Goal: Task Accomplishment & Management: Manage account settings

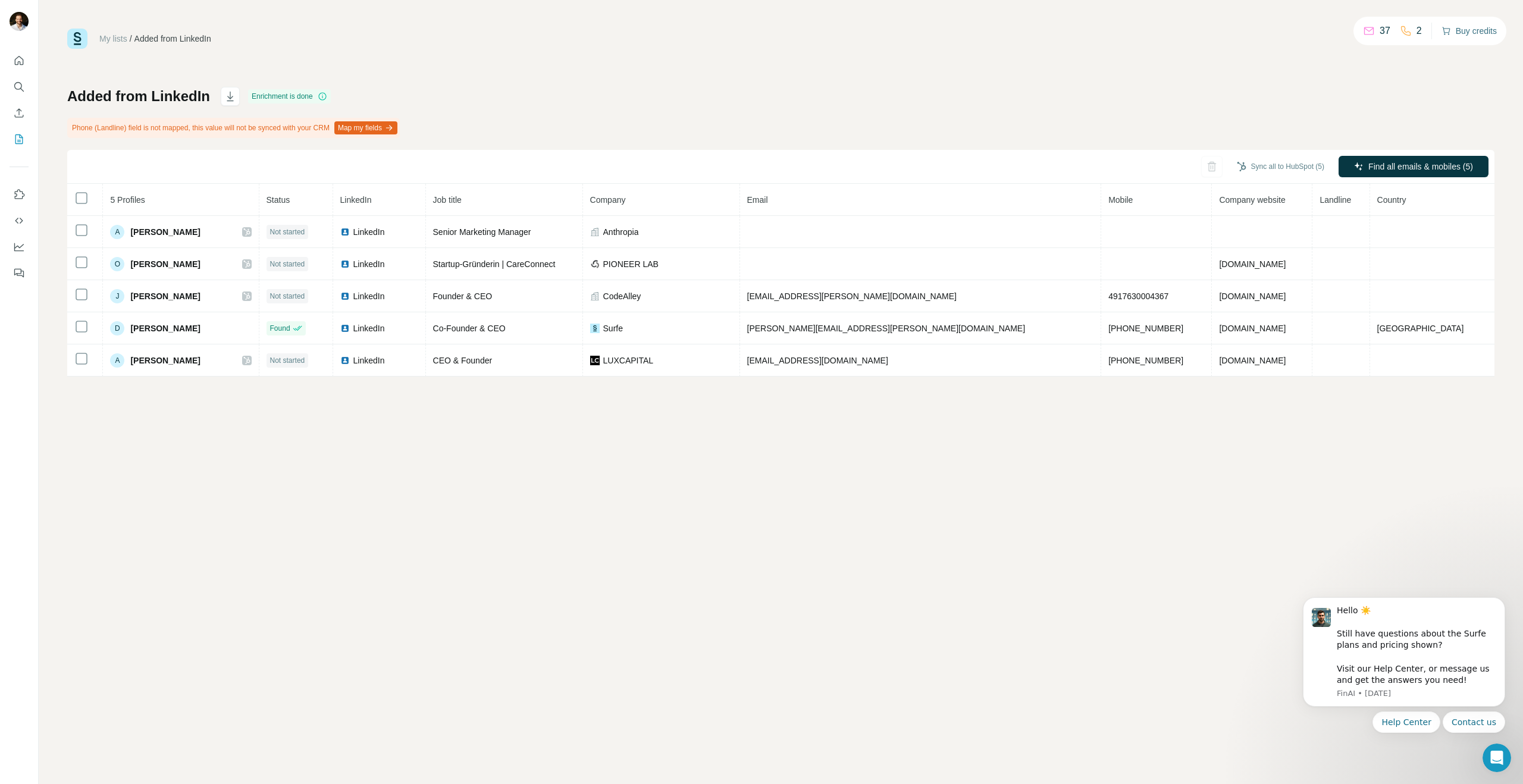
click at [1456, 30] on button "Buy credits" at bounding box center [1469, 31] width 55 height 17
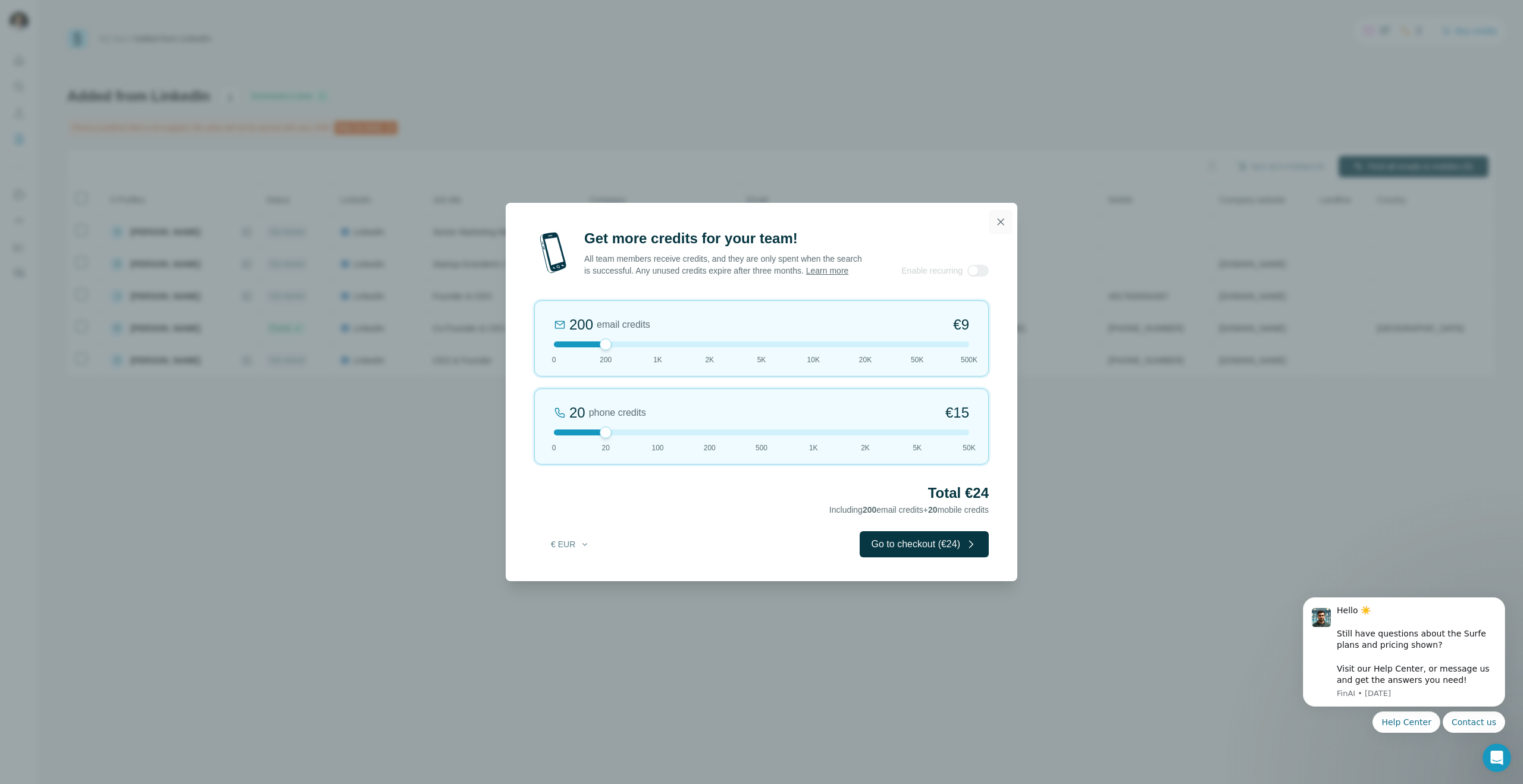
click at [999, 218] on icon "button" at bounding box center [1001, 222] width 7 height 7
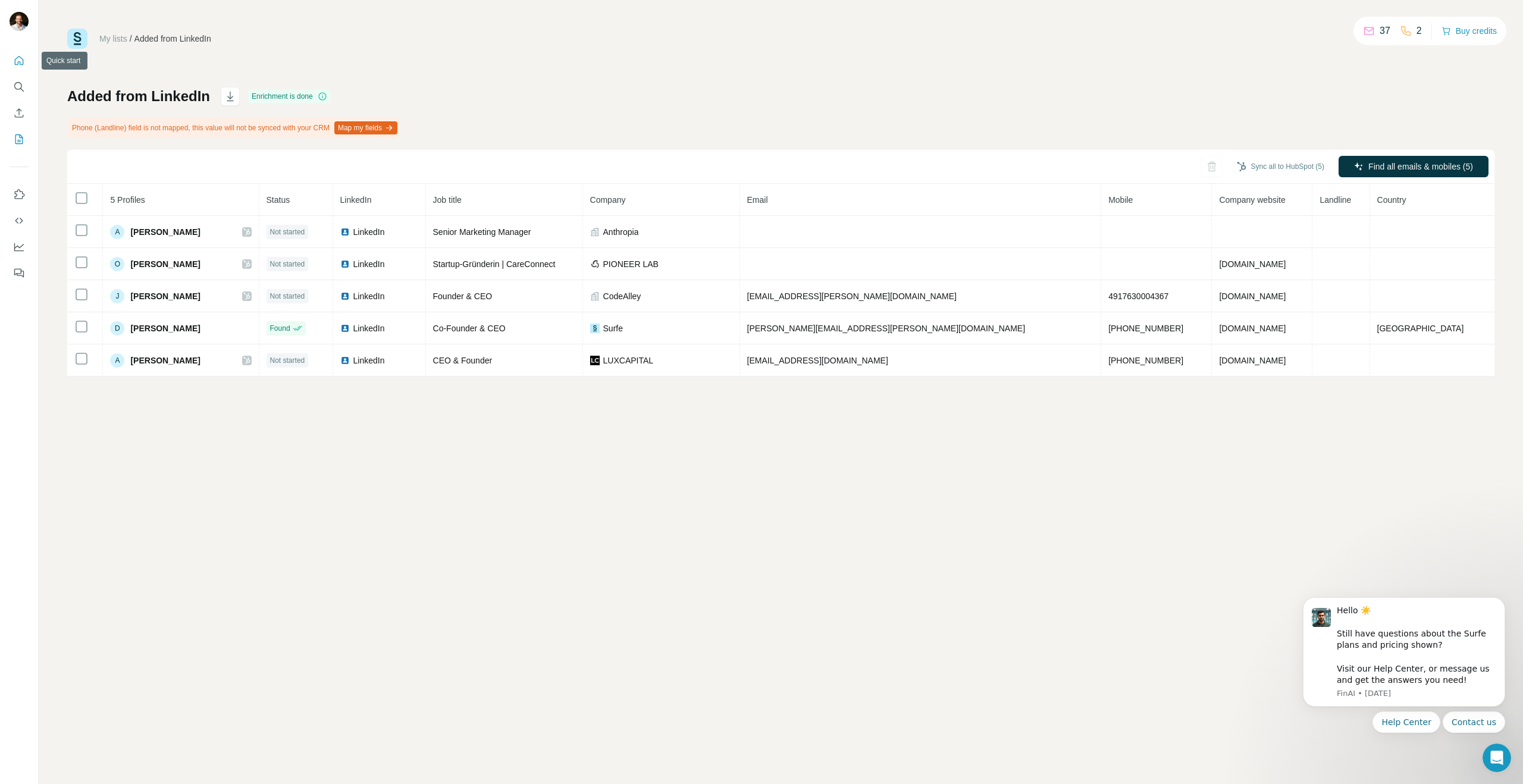
click at [15, 64] on icon "Quick start" at bounding box center [19, 60] width 9 height 9
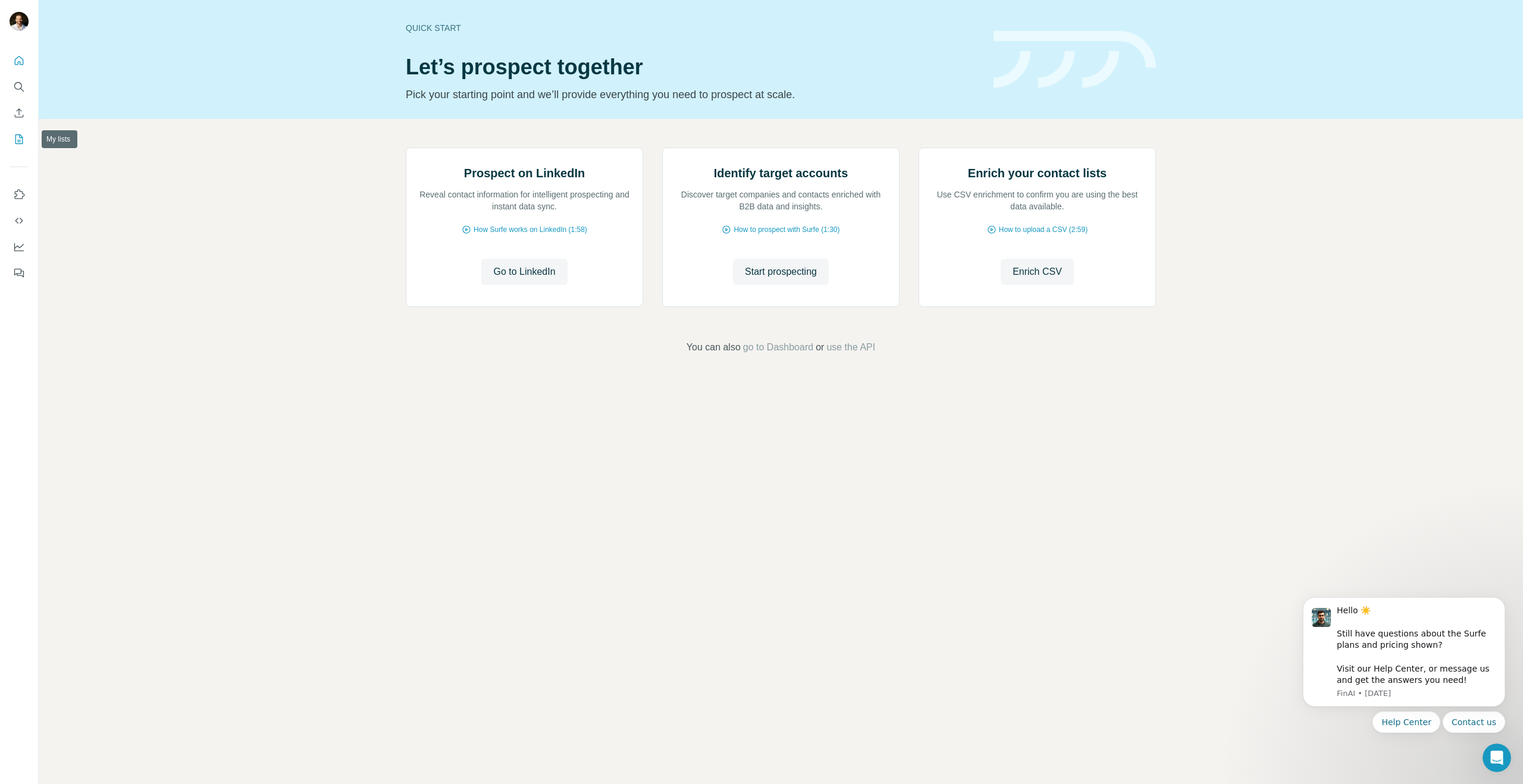
click at [20, 136] on icon "My lists" at bounding box center [19, 139] width 12 height 12
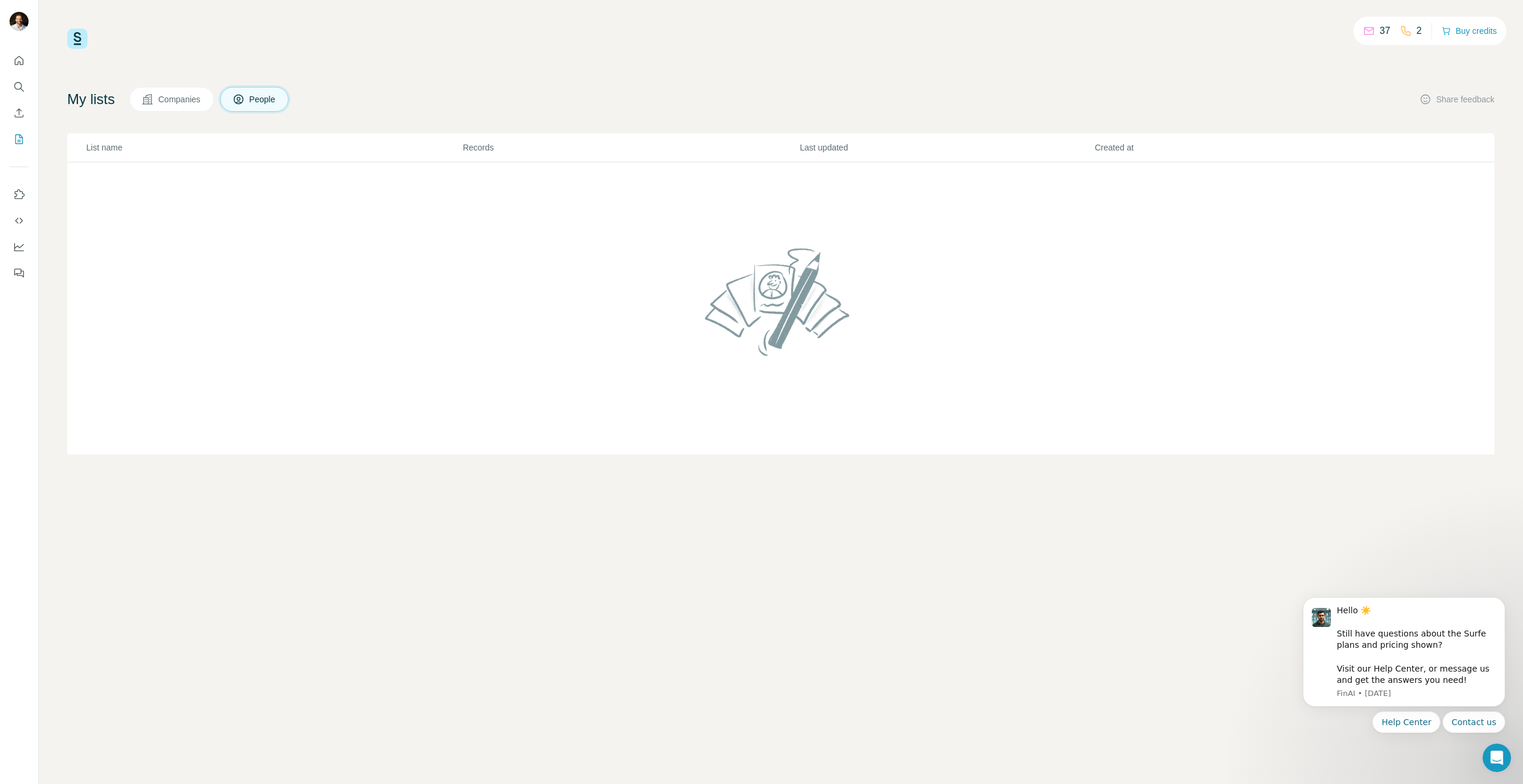
click at [194, 101] on span "Companies" at bounding box center [180, 99] width 43 height 12
click at [244, 101] on icon at bounding box center [238, 99] width 12 height 12
click at [21, 192] on icon "Use Surfe on LinkedIn" at bounding box center [19, 194] width 12 height 12
click at [20, 59] on icon "Quick start" at bounding box center [19, 60] width 12 height 12
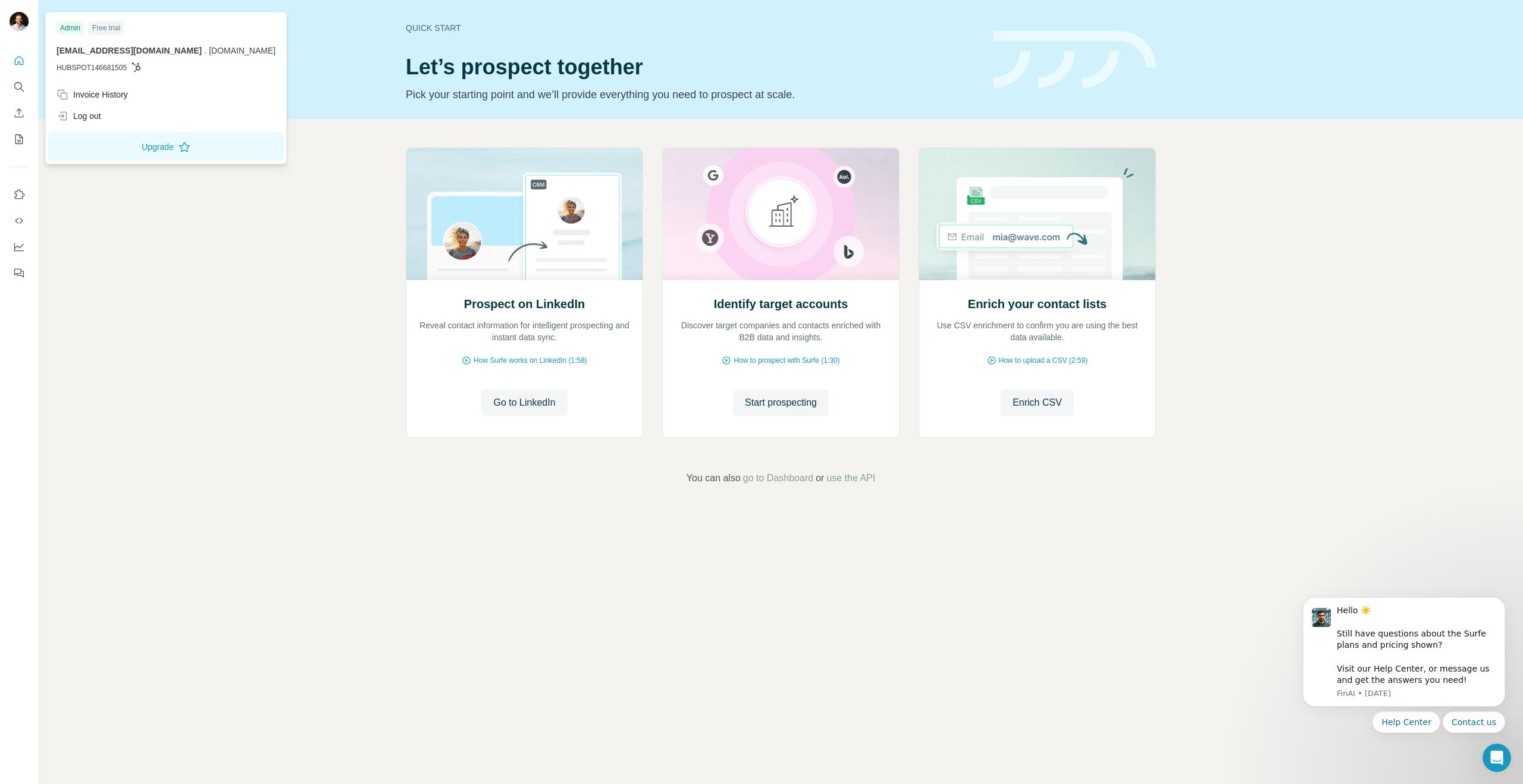
click at [20, 24] on img at bounding box center [19, 21] width 19 height 19
click at [103, 27] on div "Free trial" at bounding box center [106, 28] width 35 height 14
click at [128, 151] on button "Upgrade" at bounding box center [166, 147] width 236 height 28
click at [18, 85] on icon "Search" at bounding box center [19, 87] width 12 height 12
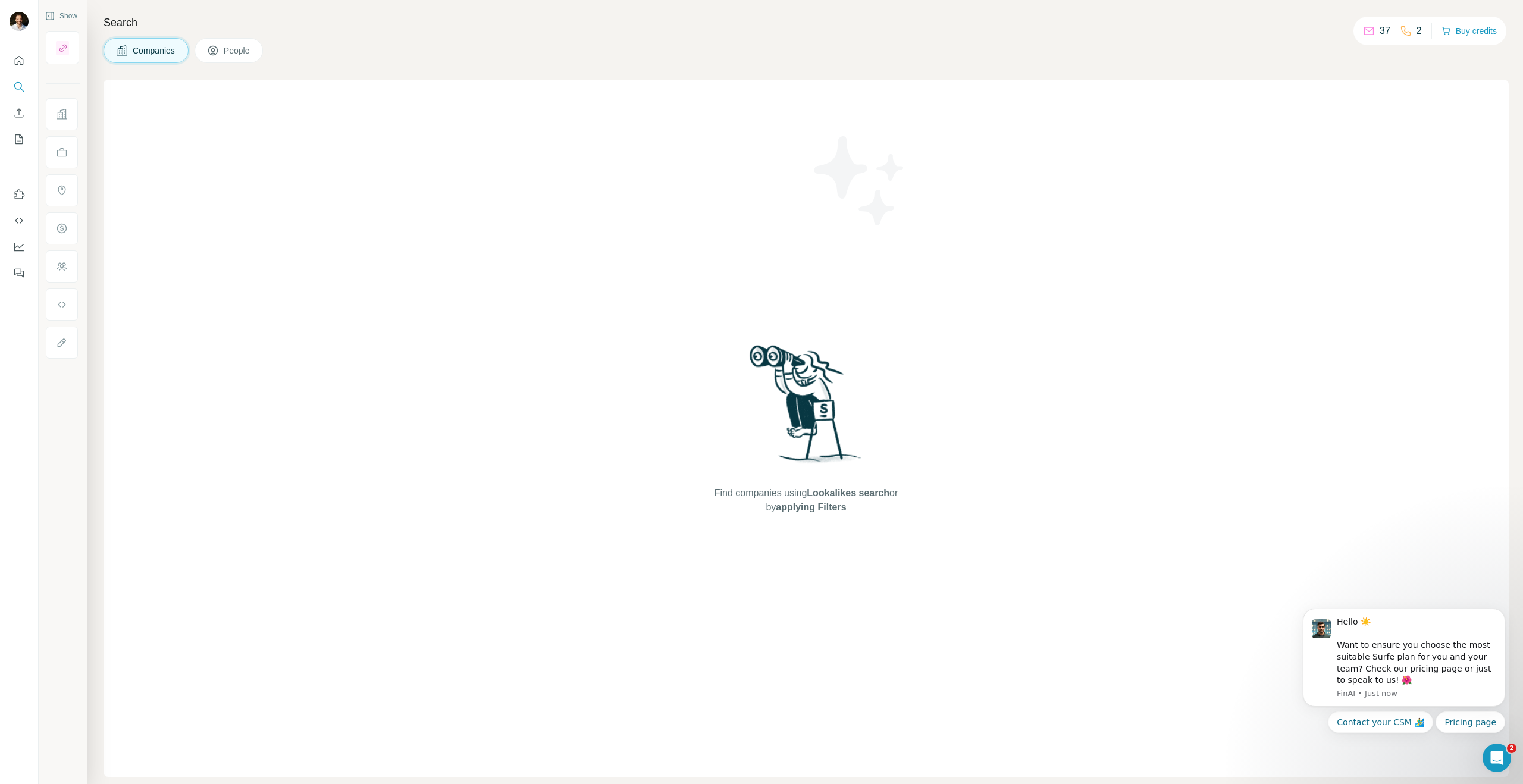
click at [233, 44] on button "People" at bounding box center [229, 51] width 69 height 25
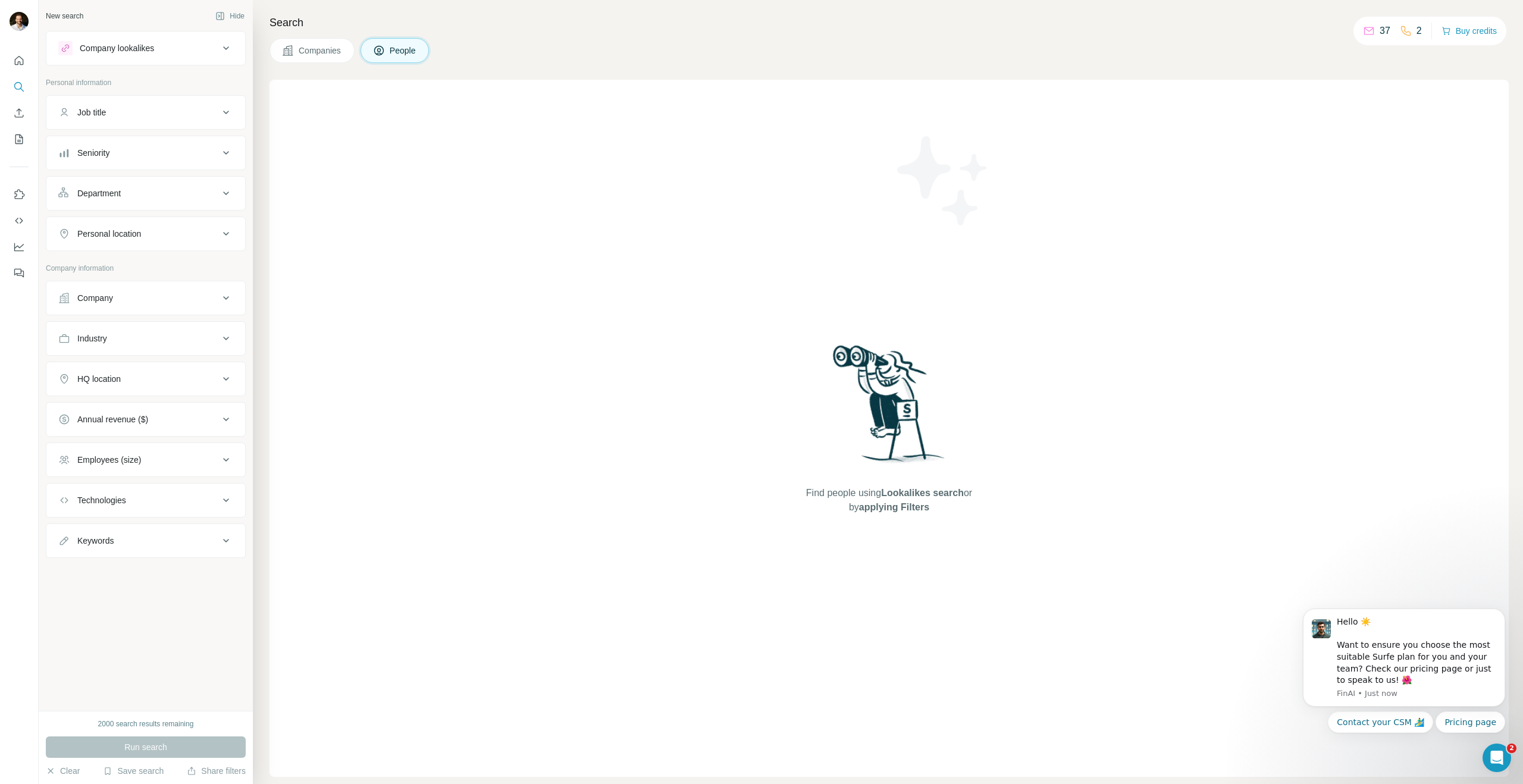
click at [321, 53] on span "Companies" at bounding box center [321, 50] width 43 height 12
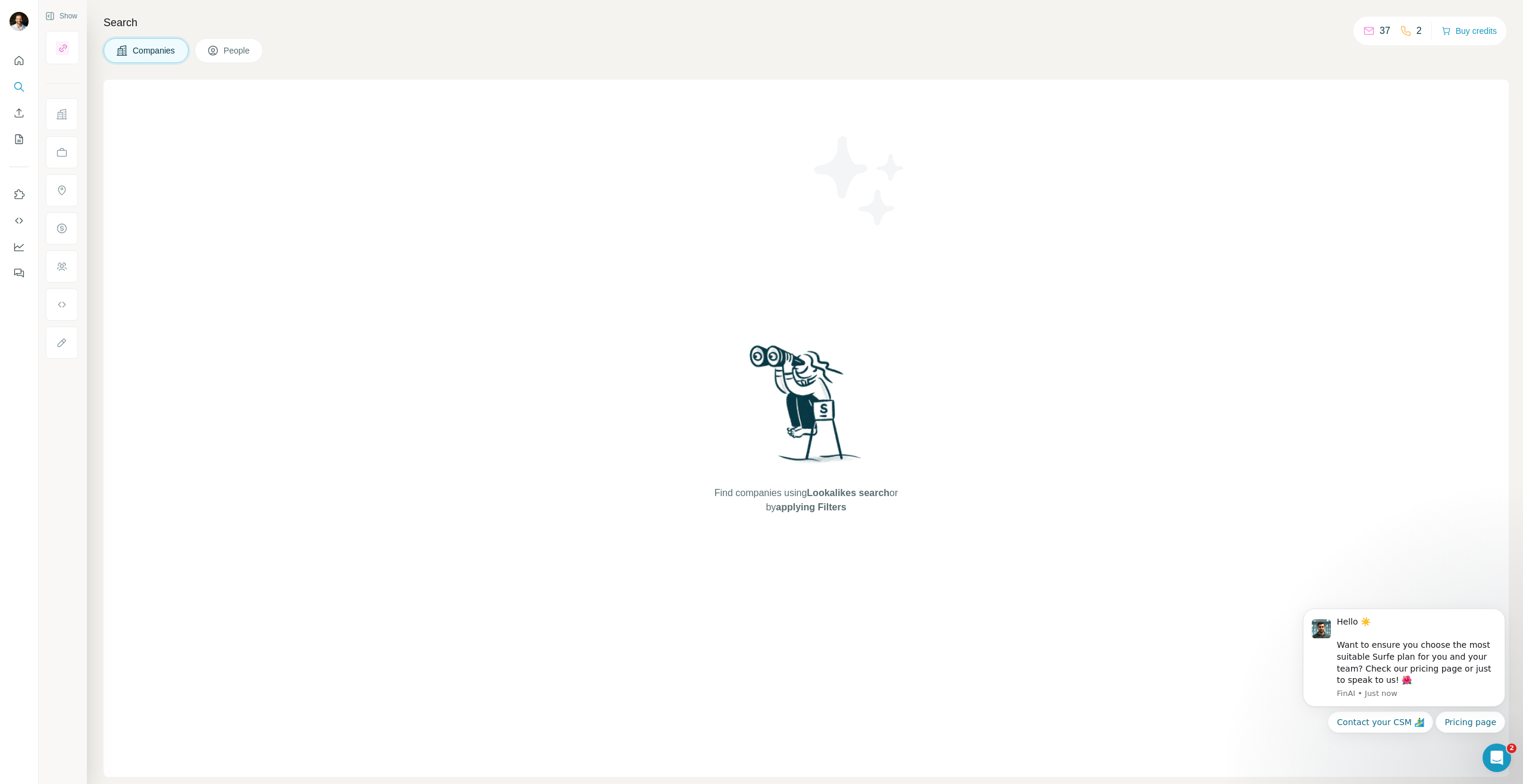
click at [233, 54] on span "People" at bounding box center [237, 50] width 27 height 12
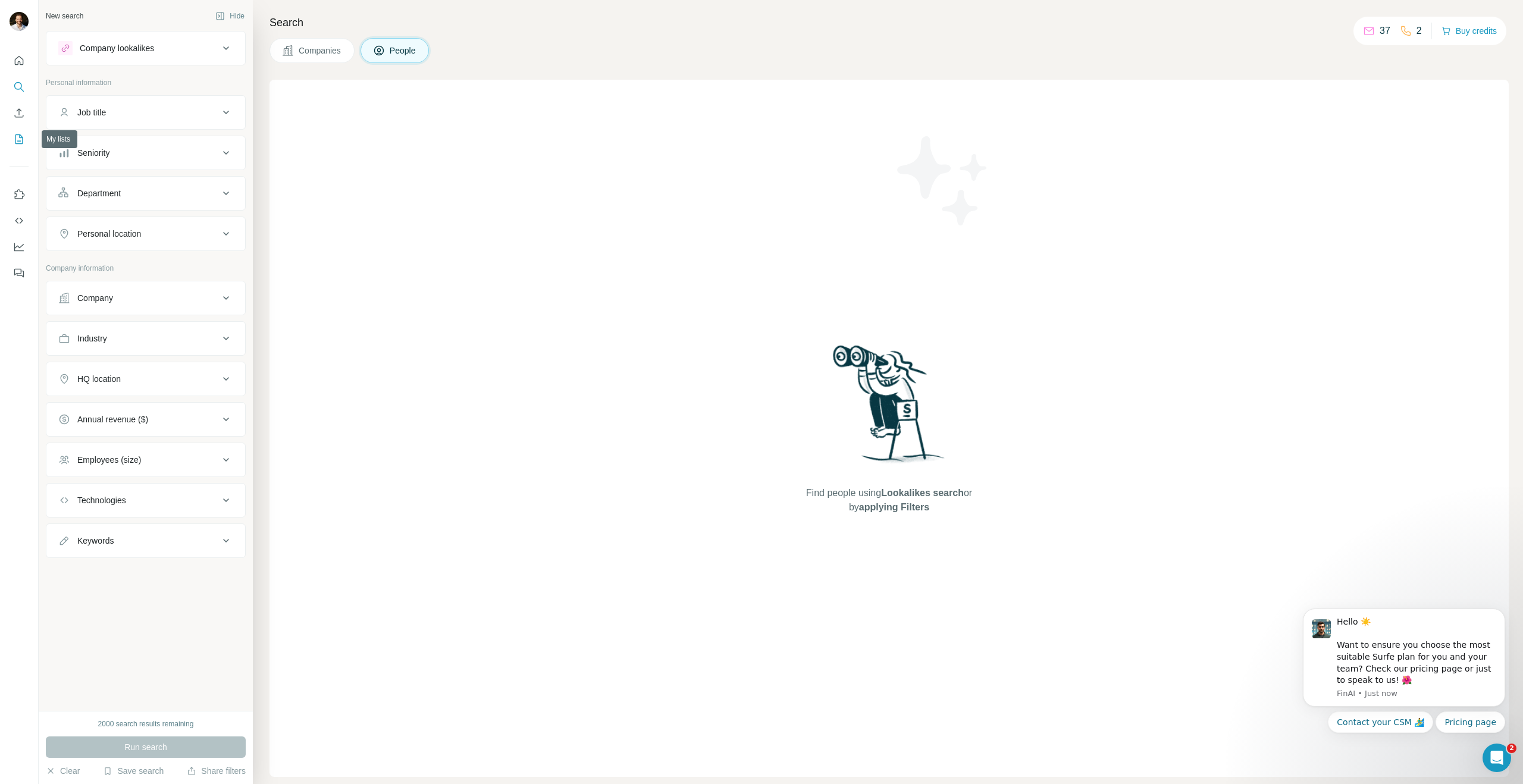
click at [20, 135] on icon "My lists" at bounding box center [20, 138] width 6 height 7
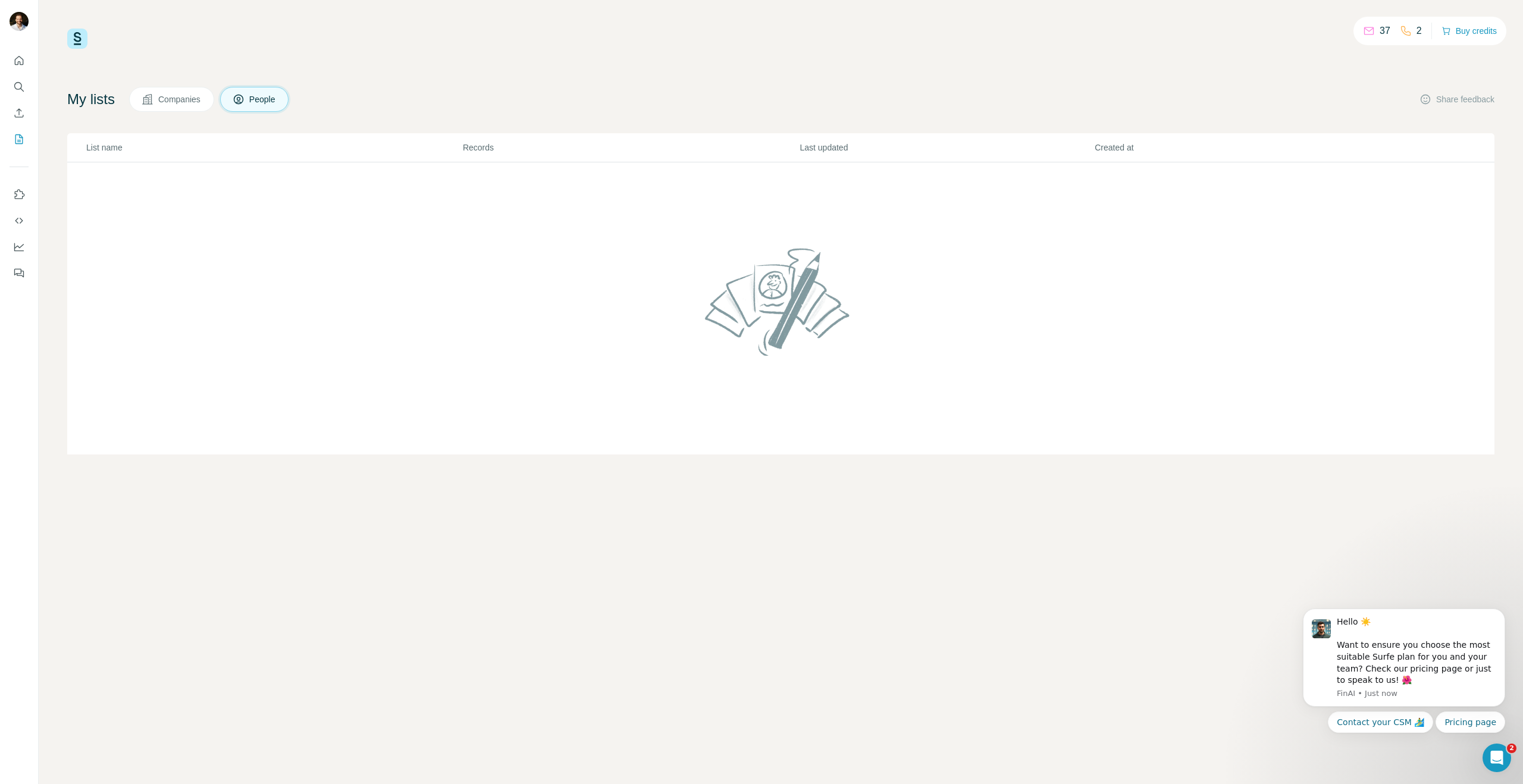
click at [197, 100] on span "Companies" at bounding box center [180, 99] width 43 height 12
click at [277, 100] on span "People" at bounding box center [263, 99] width 27 height 12
click at [23, 247] on icon "Dashboard" at bounding box center [19, 246] width 12 height 12
click at [21, 115] on icon "Enrich CSV" at bounding box center [19, 113] width 12 height 12
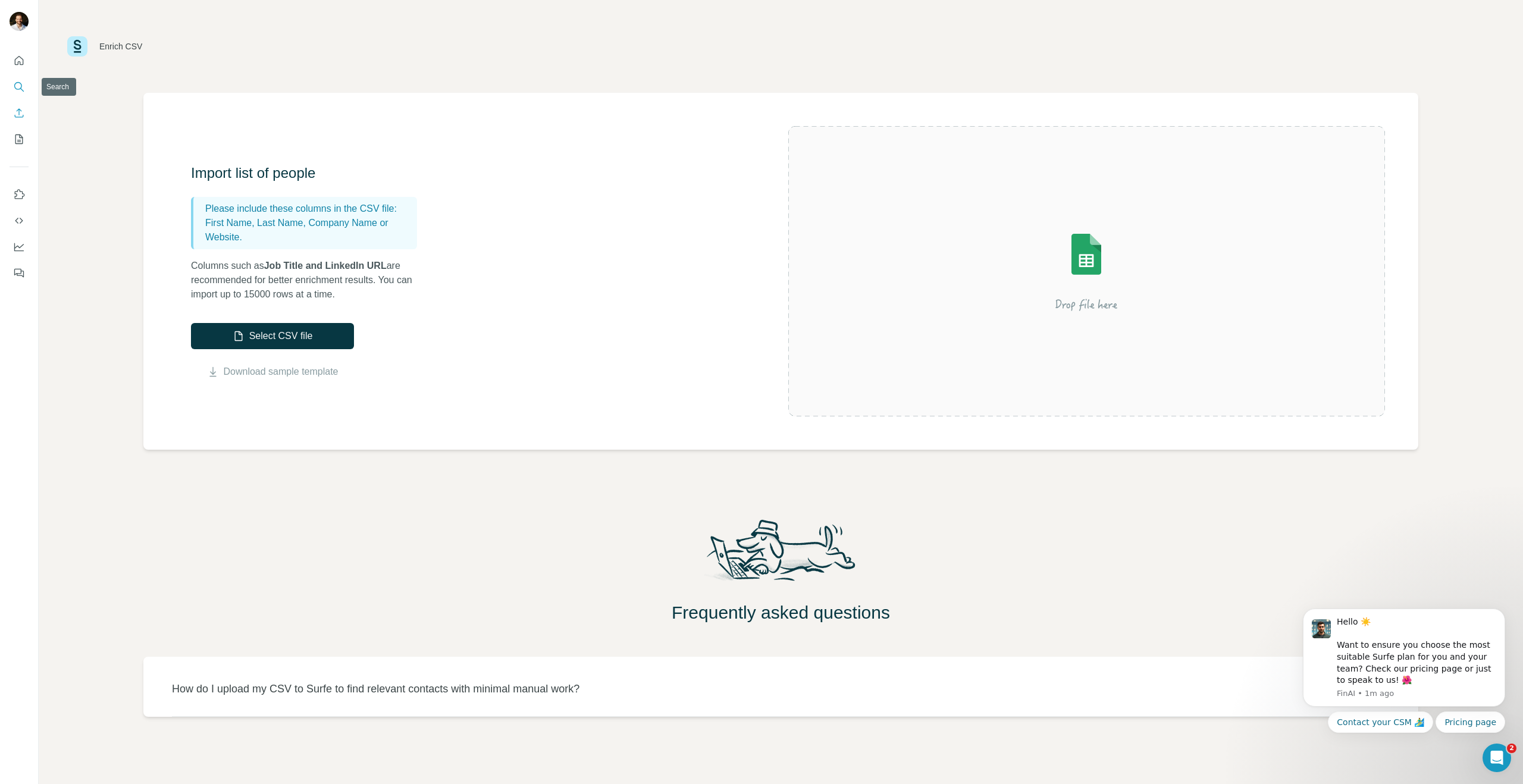
click at [18, 90] on icon "Search" at bounding box center [19, 87] width 12 height 12
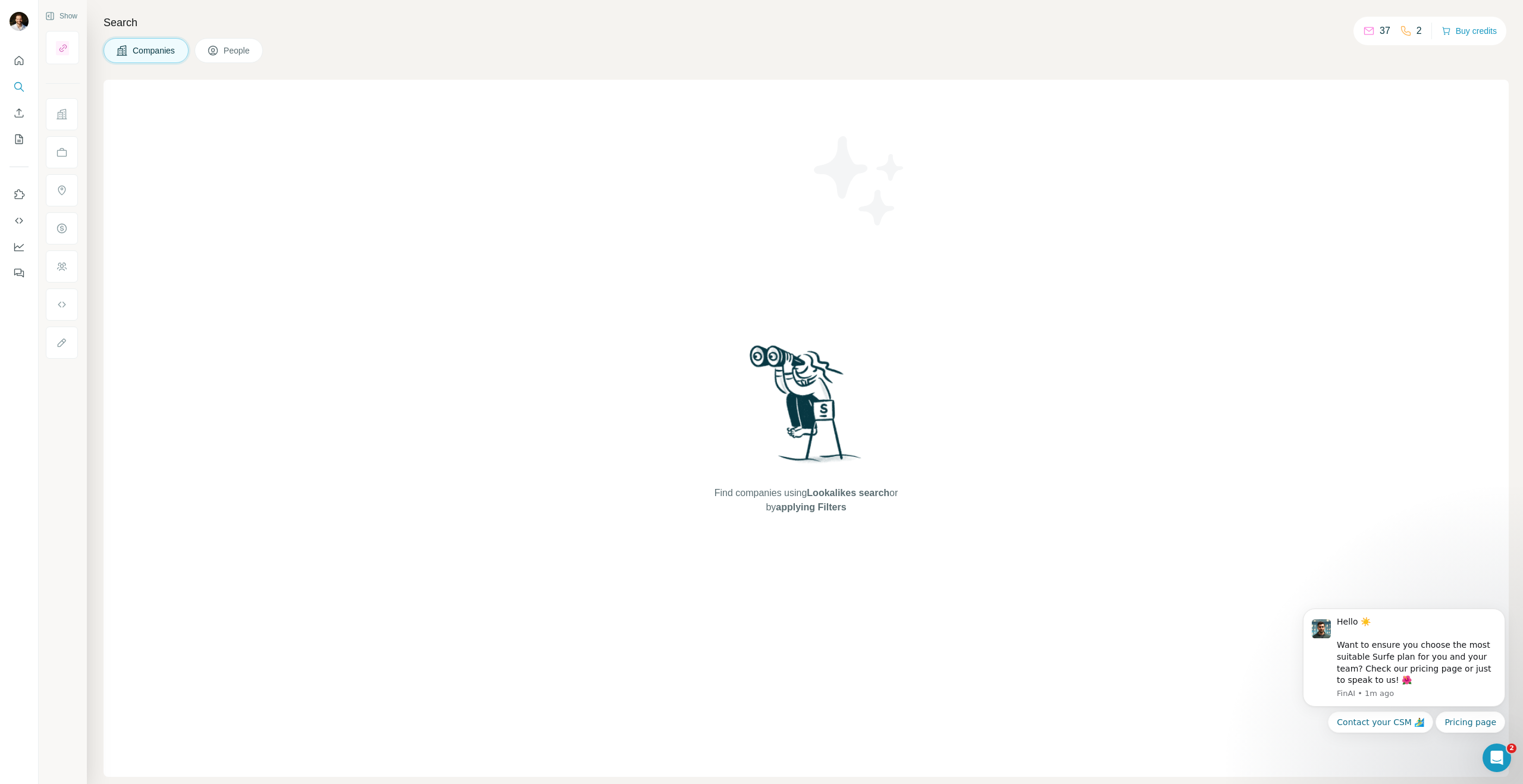
click at [226, 57] on button "People" at bounding box center [229, 51] width 69 height 25
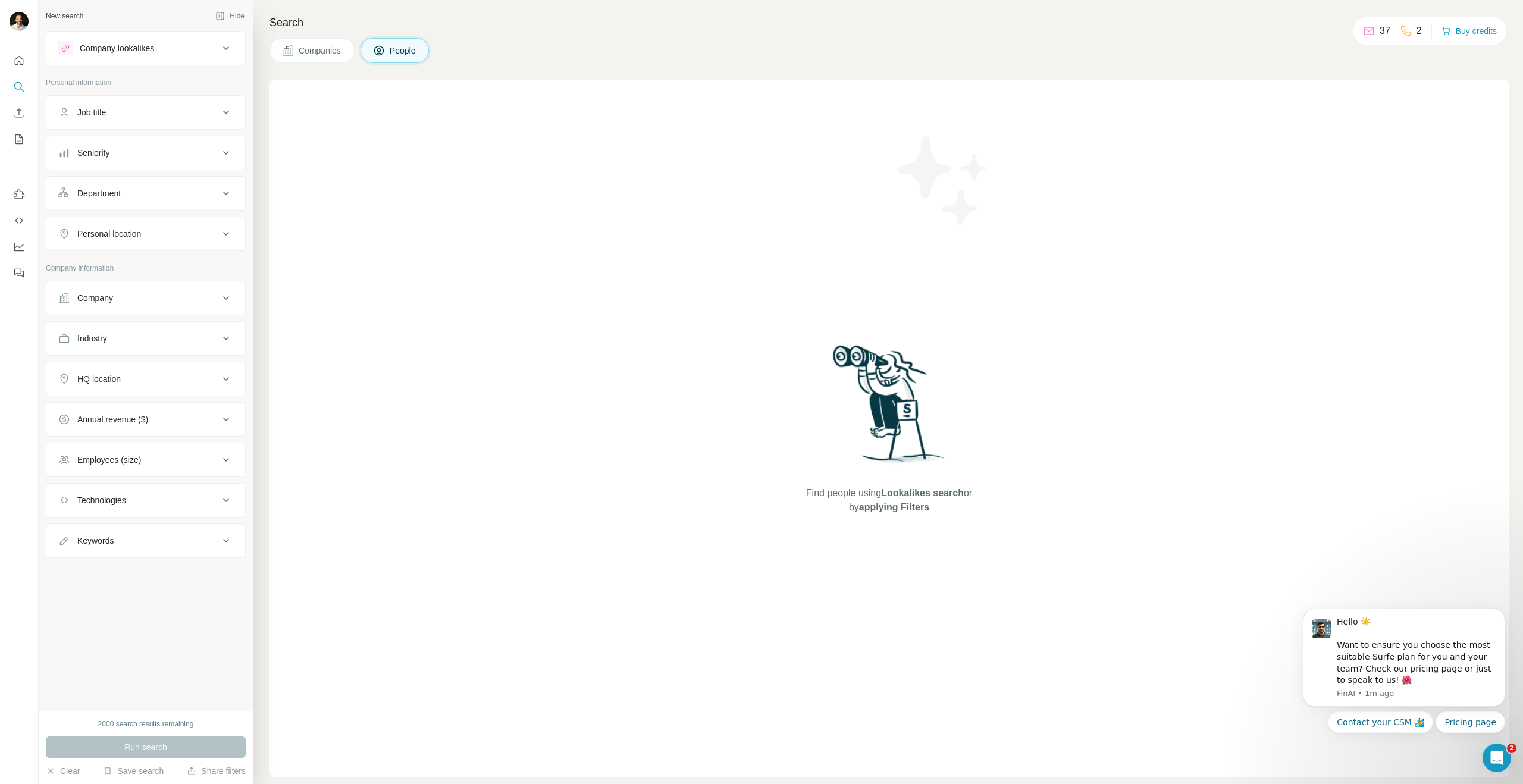
click at [228, 49] on icon at bounding box center [226, 48] width 14 height 14
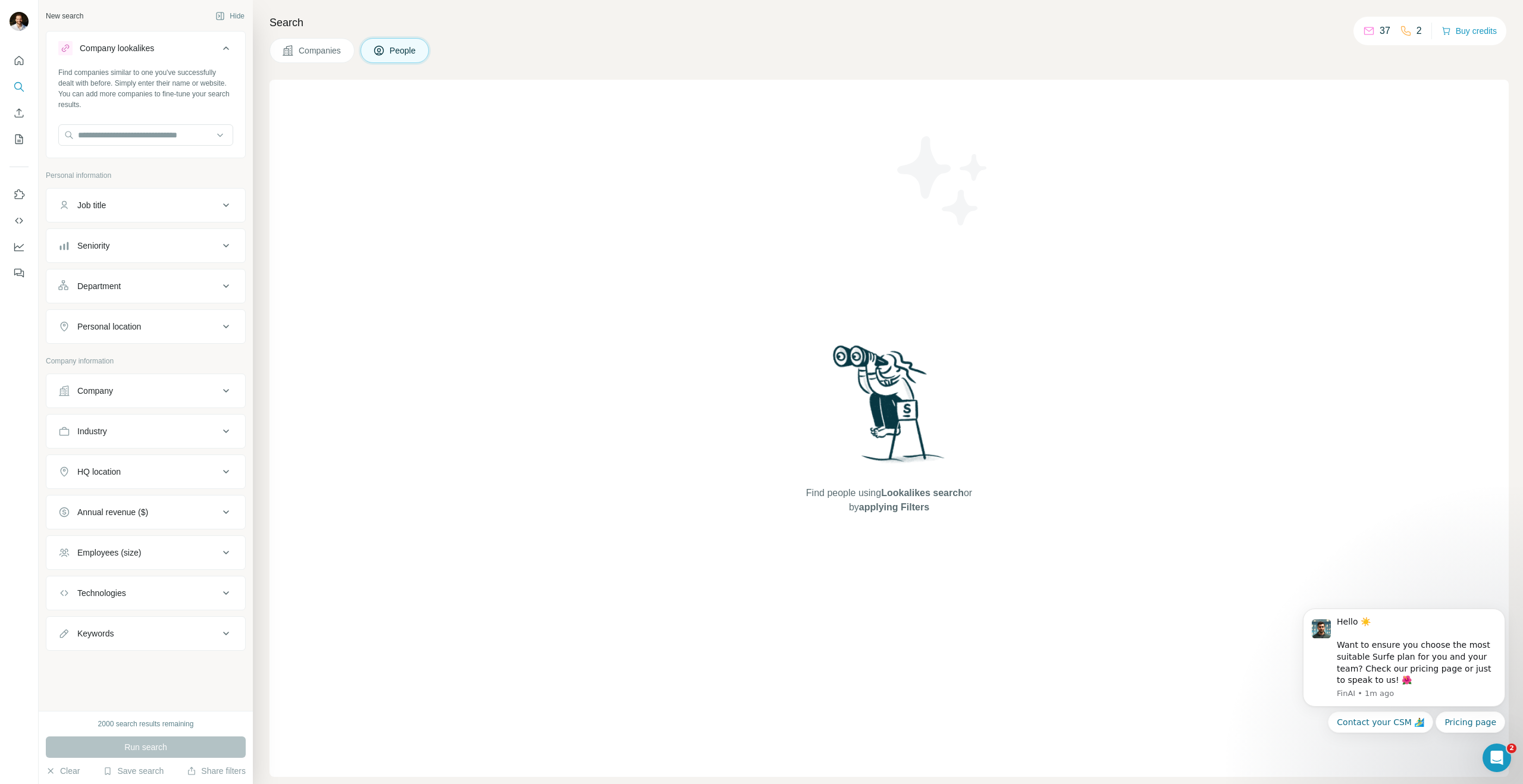
click at [228, 49] on icon at bounding box center [226, 48] width 6 height 4
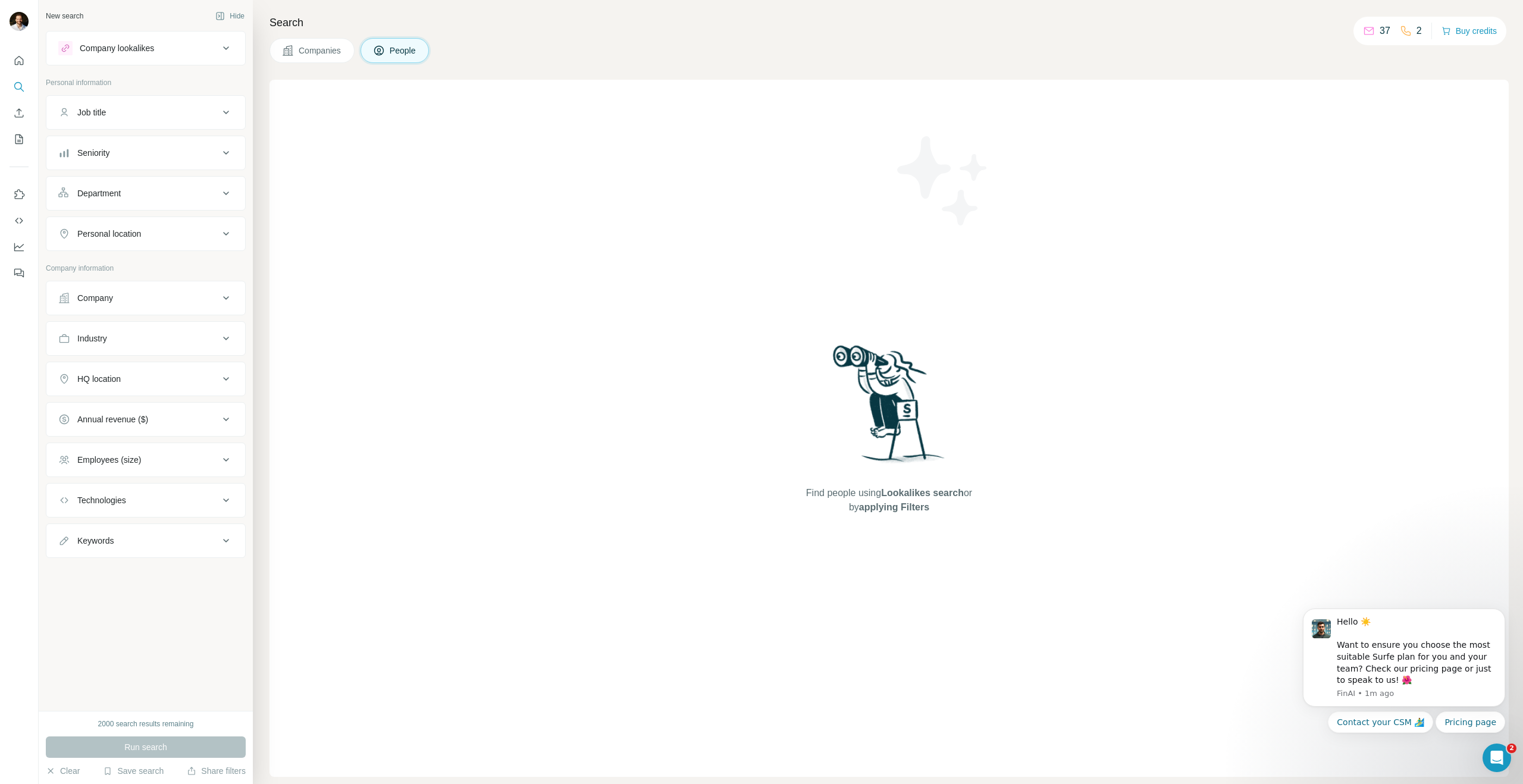
click at [212, 114] on div "Job title" at bounding box center [139, 112] width 161 height 12
click at [211, 115] on div "Job title" at bounding box center [139, 112] width 161 height 12
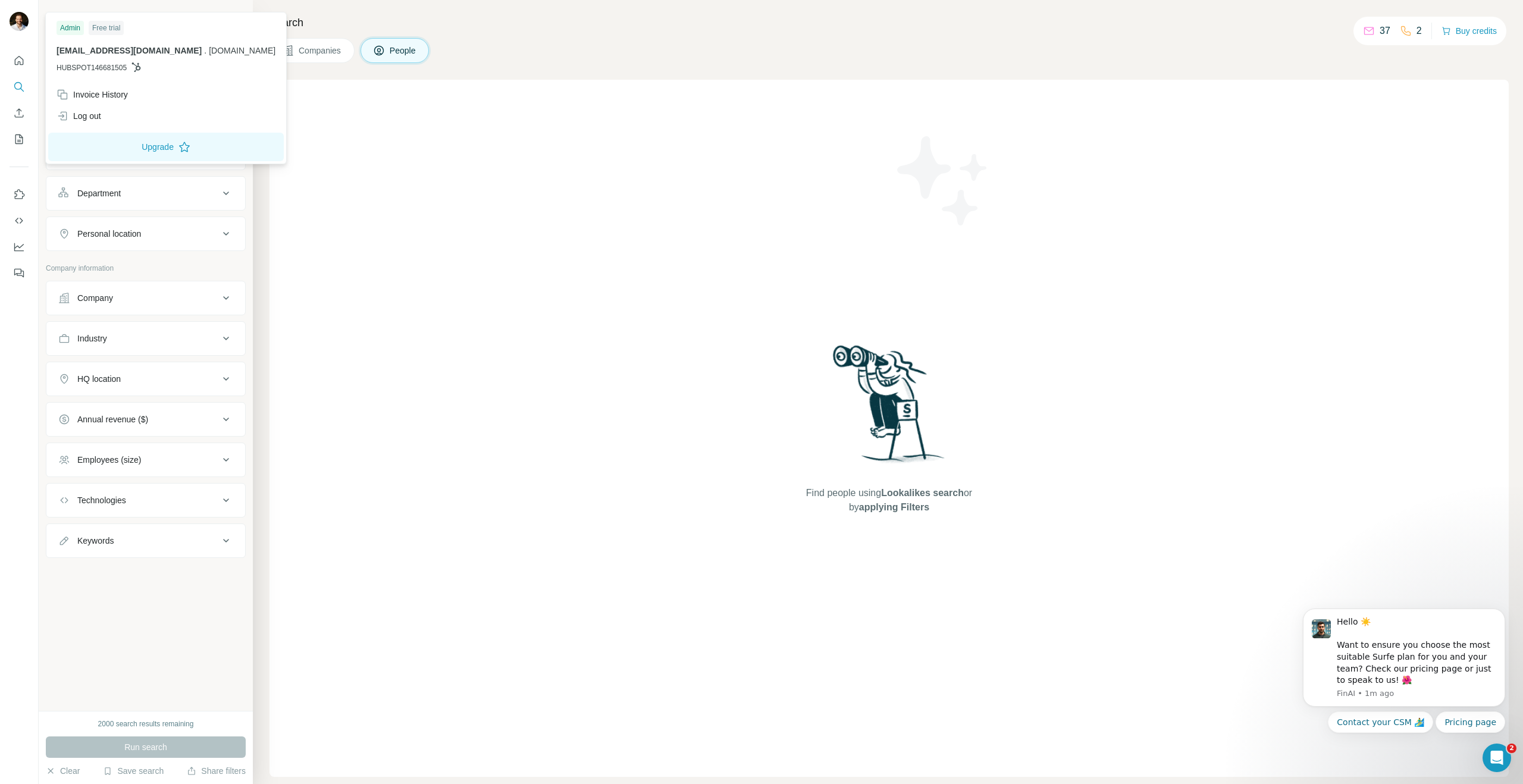
click at [93, 29] on div "Free trial" at bounding box center [106, 28] width 35 height 14
click at [60, 30] on div "Admin" at bounding box center [70, 28] width 27 height 14
click at [84, 95] on div "Invoice History" at bounding box center [92, 94] width 71 height 12
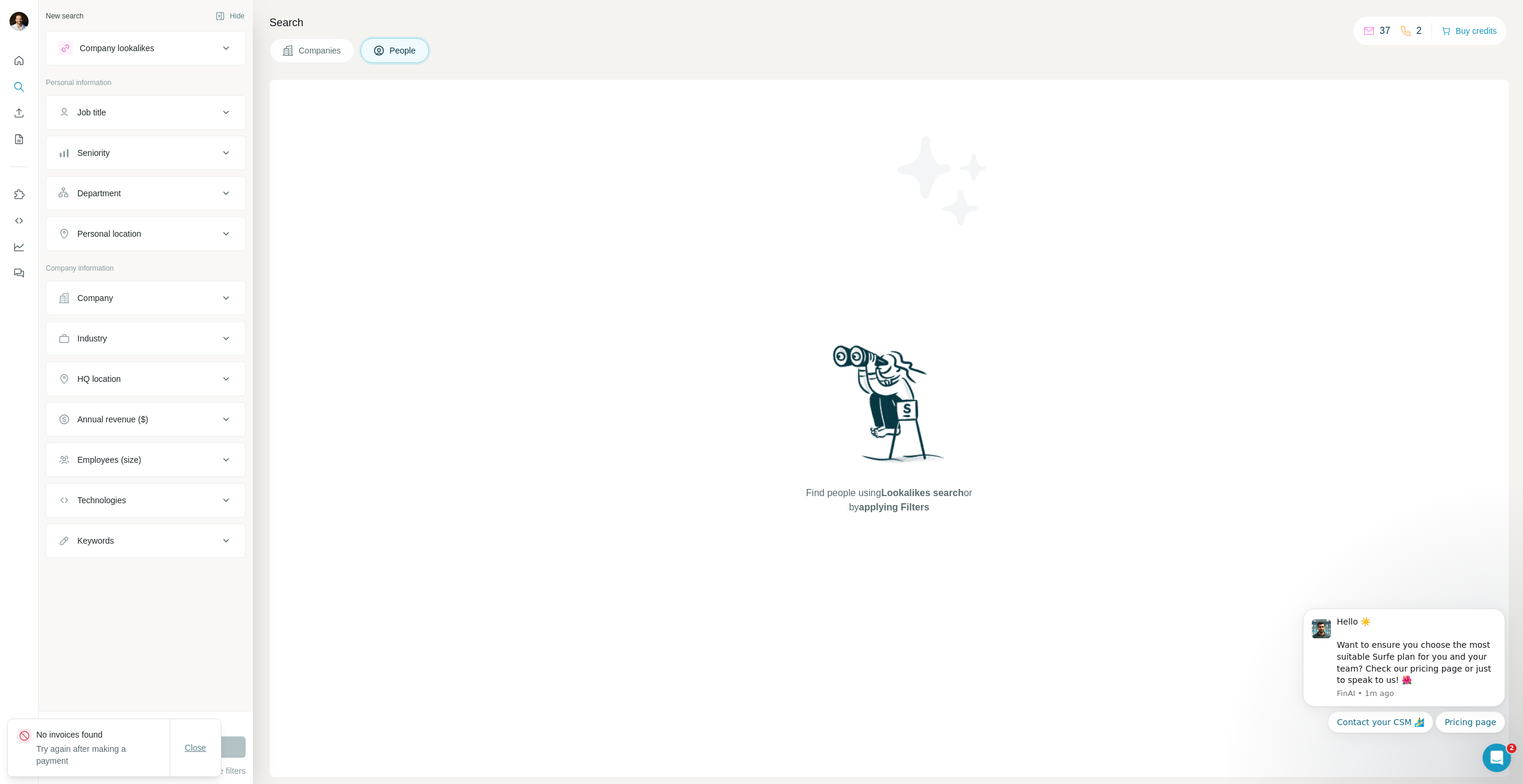
click at [192, 747] on span "Close" at bounding box center [196, 747] width 22 height 12
